Goal: Task Accomplishment & Management: Manage account settings

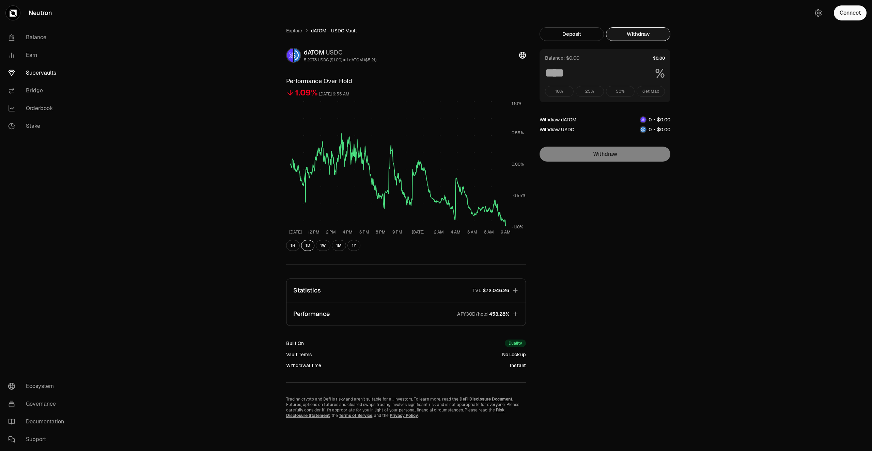
click at [44, 72] on link "Supervaults" at bounding box center [38, 73] width 71 height 18
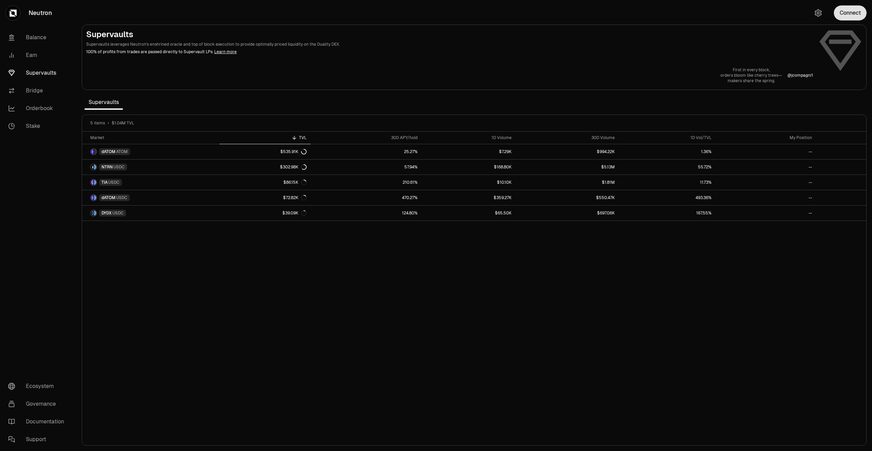
click at [852, 18] on button "Connect" at bounding box center [850, 12] width 33 height 15
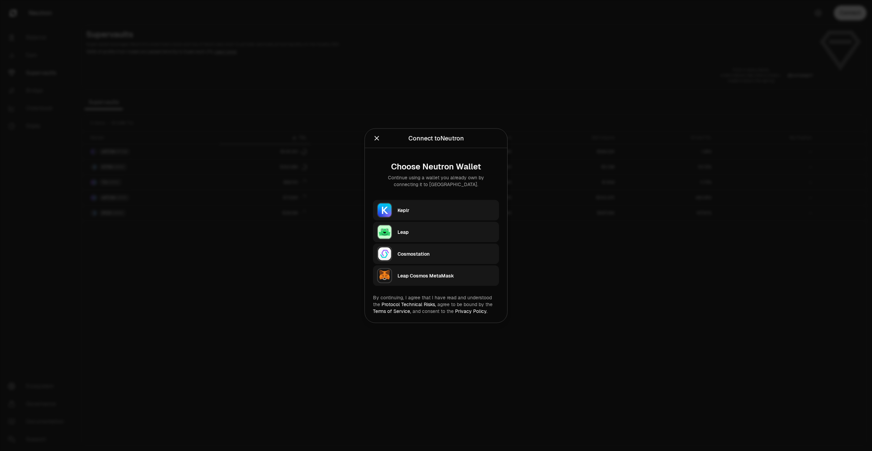
click at [450, 209] on div "Keplr" at bounding box center [445, 209] width 97 height 7
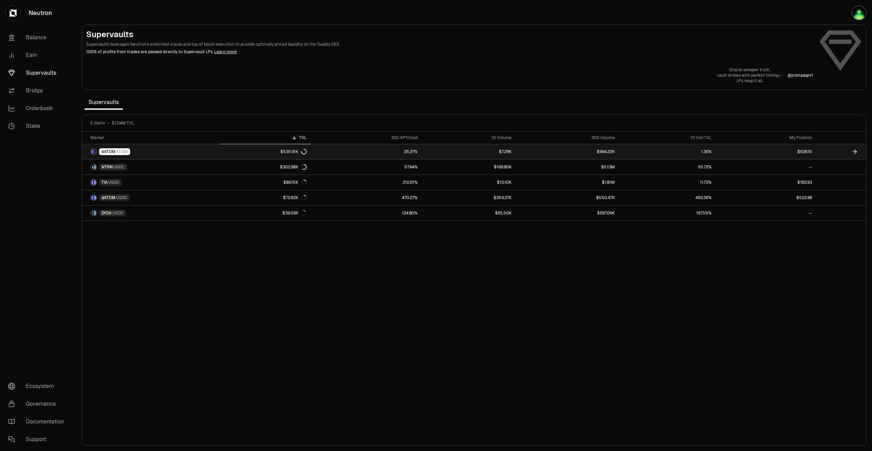
click at [773, 149] on link "$628.15" at bounding box center [766, 151] width 100 height 15
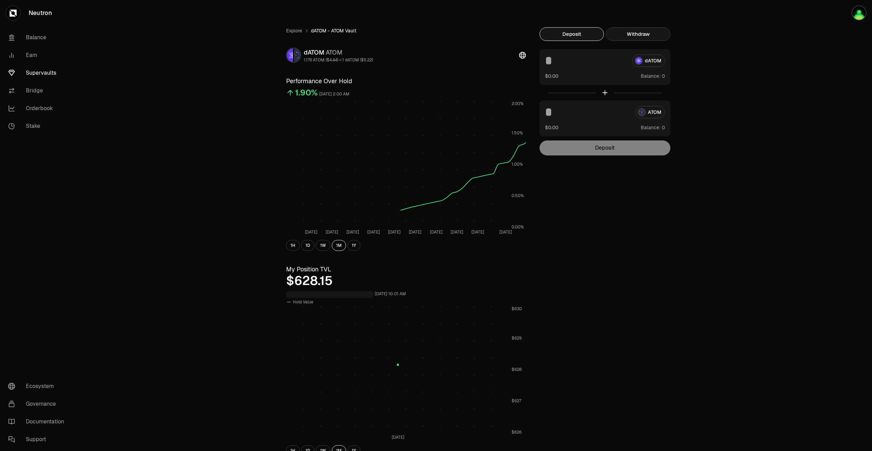
click at [648, 36] on button "Withdraw" at bounding box center [638, 34] width 64 height 14
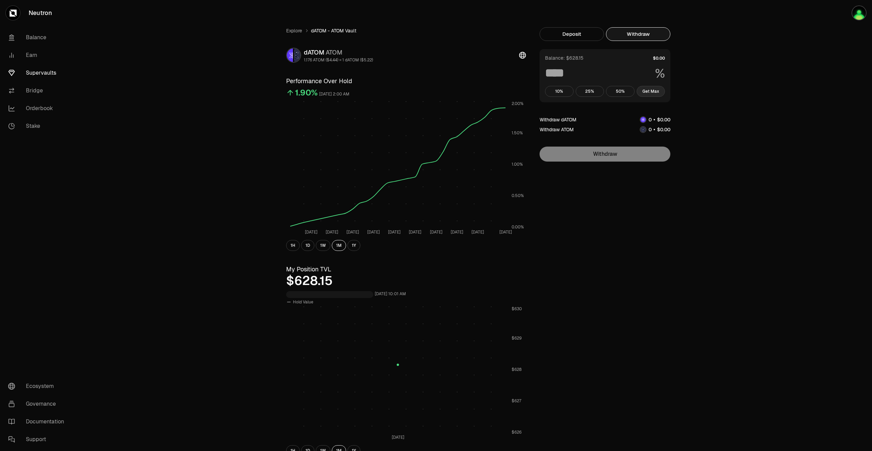
click at [657, 90] on button "Get Max" at bounding box center [651, 91] width 29 height 11
type input "***"
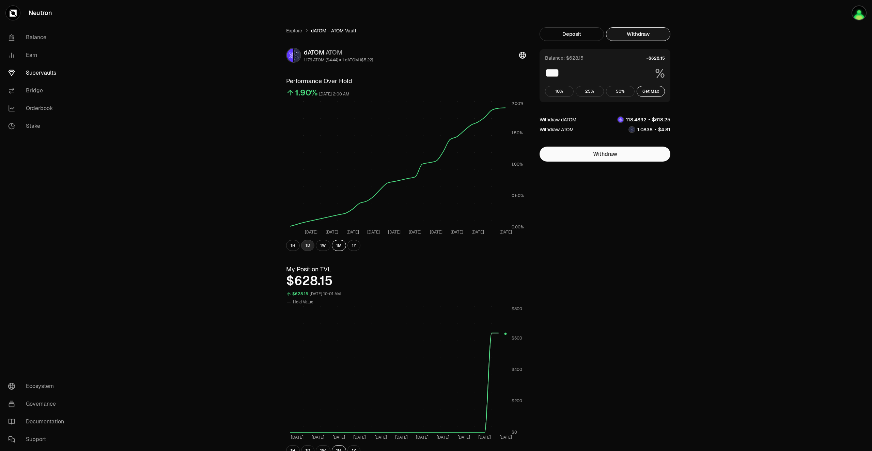
click at [308, 244] on button "1D" at bounding box center [307, 245] width 13 height 11
click at [40, 68] on link "Supervaults" at bounding box center [38, 73] width 71 height 18
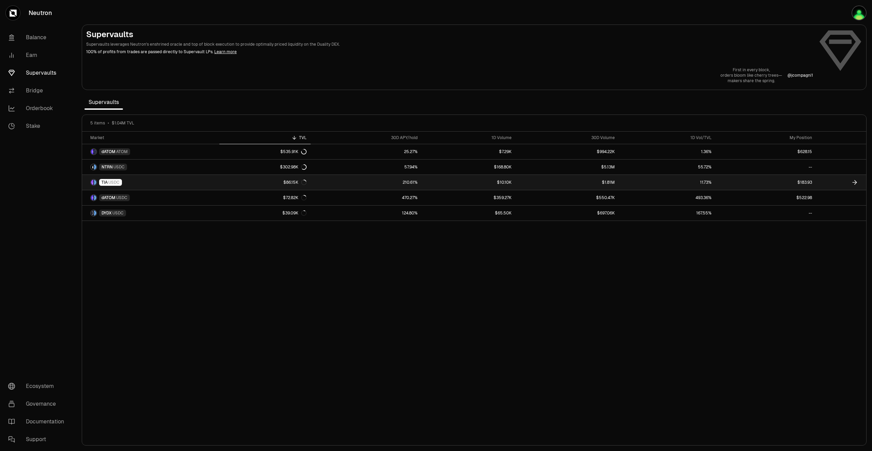
click at [774, 186] on link "$183.93" at bounding box center [766, 182] width 100 height 15
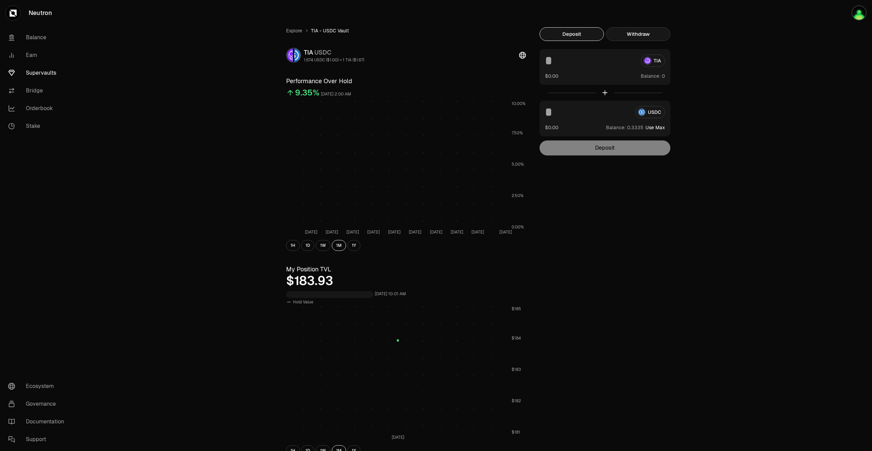
click at [649, 34] on button "Withdraw" at bounding box center [638, 34] width 64 height 14
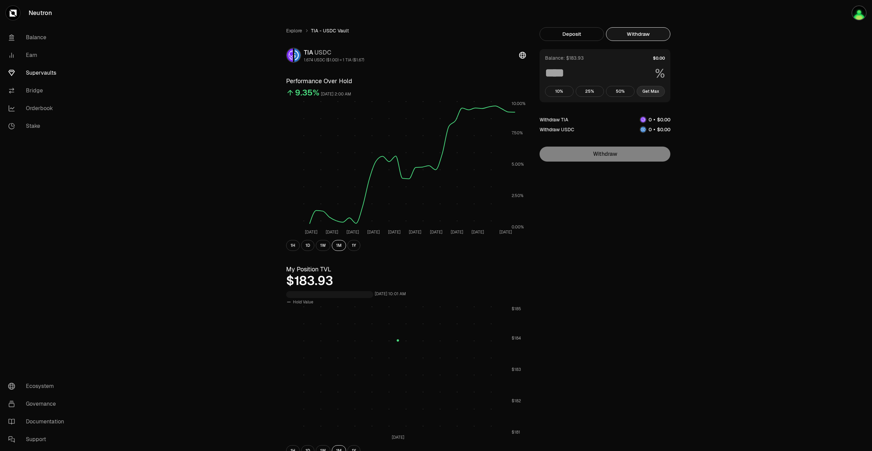
click at [655, 88] on button "Get Max" at bounding box center [651, 91] width 29 height 11
type input "***"
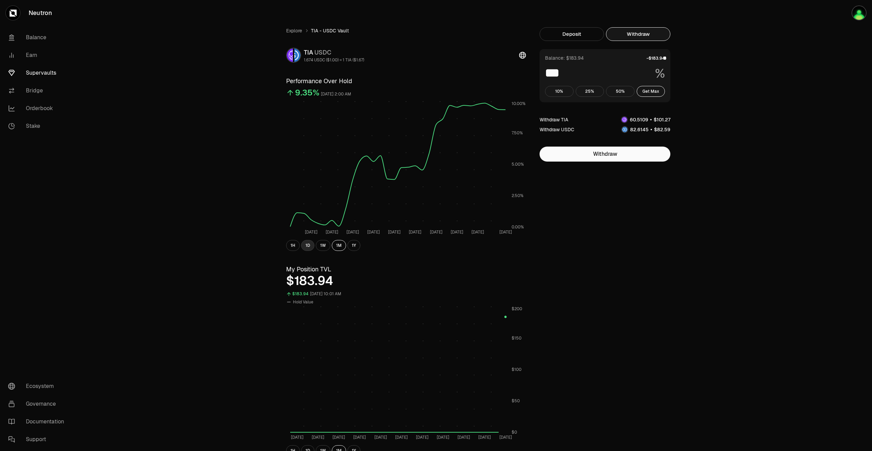
click at [308, 247] on button "1D" at bounding box center [307, 245] width 13 height 11
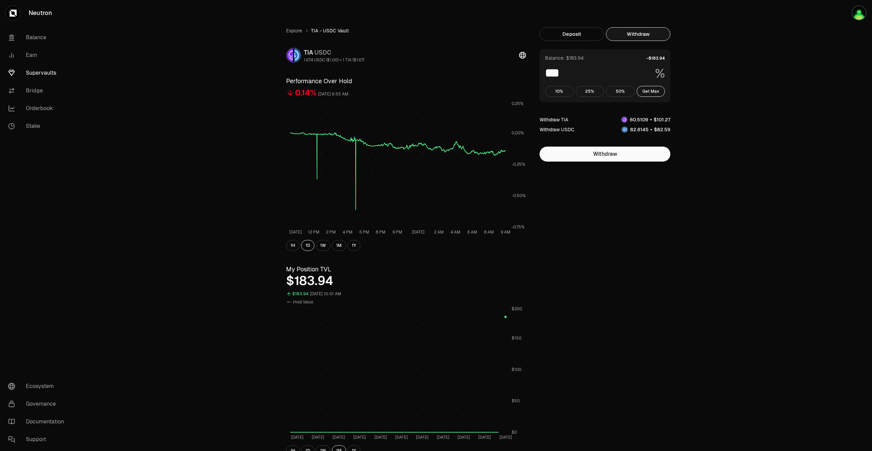
click at [44, 75] on link "Supervaults" at bounding box center [38, 73] width 71 height 18
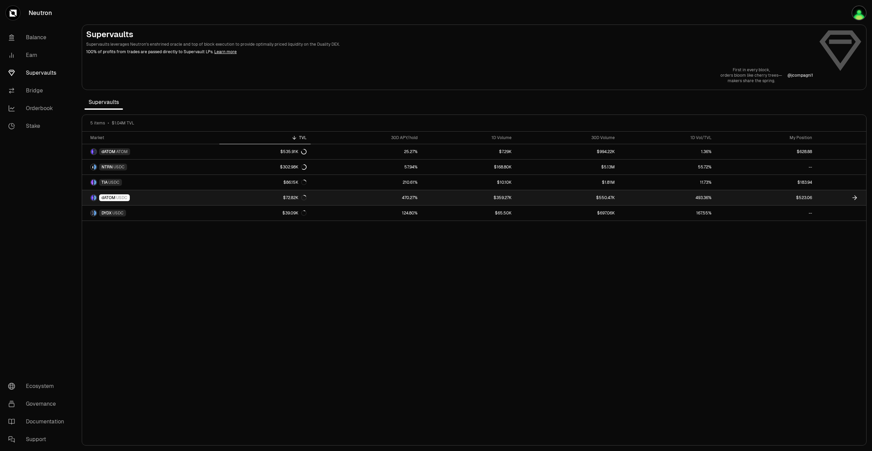
click at [782, 198] on link "$523.06" at bounding box center [766, 197] width 100 height 15
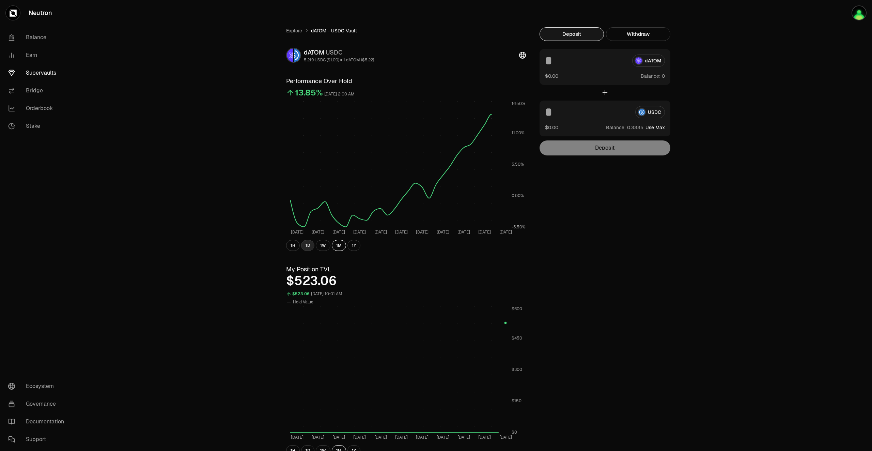
click at [307, 246] on button "1D" at bounding box center [307, 245] width 13 height 11
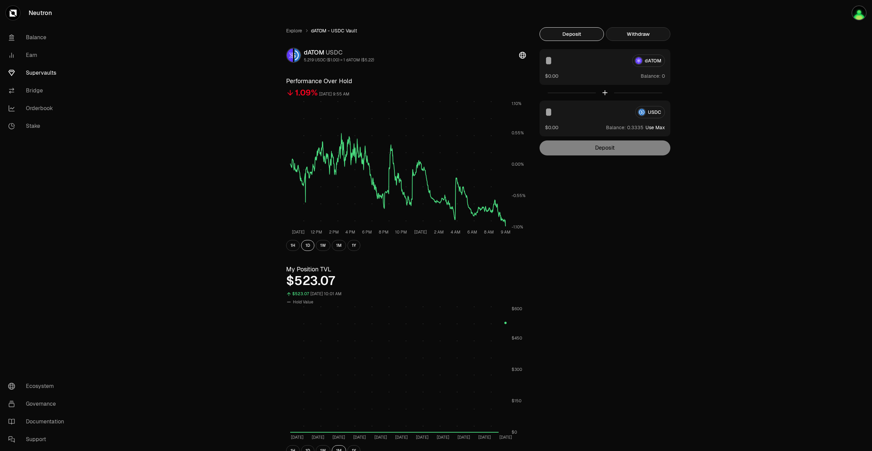
click at [647, 30] on button "Withdraw" at bounding box center [638, 34] width 64 height 14
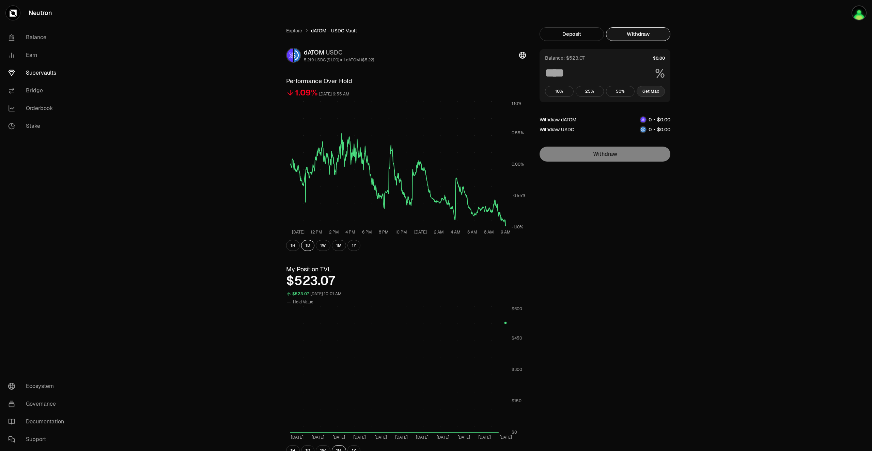
click at [658, 91] on button "Get Max" at bounding box center [651, 91] width 29 height 11
type input "***"
click at [30, 74] on link "Supervaults" at bounding box center [38, 73] width 71 height 18
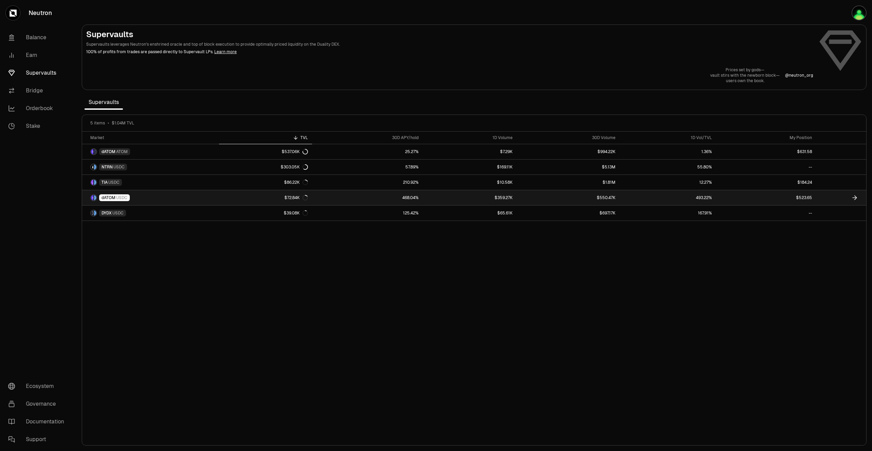
click at [746, 199] on link "$523.65" at bounding box center [766, 197] width 100 height 15
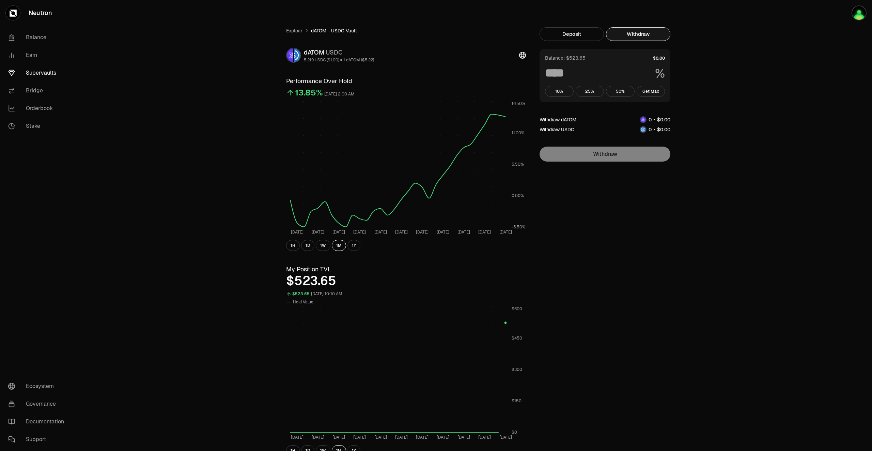
click at [644, 35] on button "Withdraw" at bounding box center [638, 34] width 64 height 14
click at [654, 92] on button "Get Max" at bounding box center [651, 91] width 29 height 11
type input "***"
click at [306, 245] on button "1D" at bounding box center [307, 245] width 13 height 11
